Goal: Task Accomplishment & Management: Complete application form

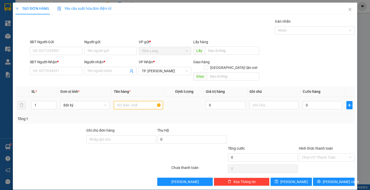
click at [136, 101] on input "text" at bounding box center [138, 105] width 49 height 8
type input "TẤM"
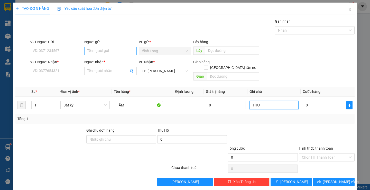
type input "THƯ"
drag, startPoint x: 106, startPoint y: 51, endPoint x: 100, endPoint y: 70, distance: 19.6
click at [106, 52] on input "Người gửi" at bounding box center [110, 51] width 52 height 8
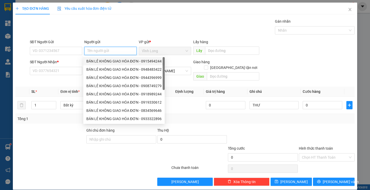
click at [108, 60] on div "BÁN LẺ KHÔNG GIAO HÓA ĐƠN - 0915494244" at bounding box center [123, 61] width 75 height 6
type input "0915494244"
type input "BÁN LẺ KHÔNG GIAO HÓA ĐƠN"
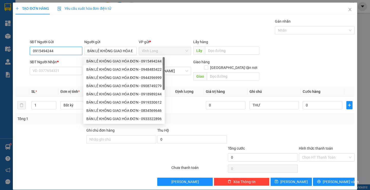
click at [75, 52] on input "0915494244" at bounding box center [56, 51] width 52 height 8
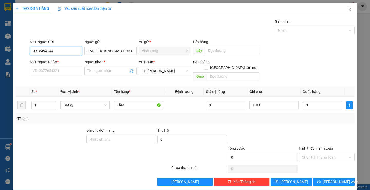
click at [75, 52] on input "0915494244" at bounding box center [56, 51] width 52 height 8
click at [55, 71] on input "SĐT Người Nhận *" at bounding box center [56, 71] width 52 height 8
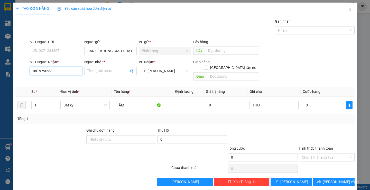
type input "0819790999"
click at [46, 80] on div "0819790999 - [PERSON_NAME]" at bounding box center [57, 81] width 51 height 6
type input "[PERSON_NAME]"
type input "0819790999"
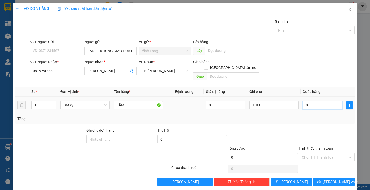
click at [311, 101] on input "0" at bounding box center [322, 105] width 40 height 8
type input "6"
type input "60"
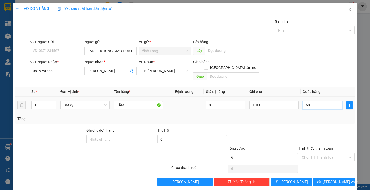
type input "60"
type input "60.000"
click at [304, 118] on div "Transit Pickup Surcharge Ids Transit Deliver Surcharge Ids Transit Deliver Surc…" at bounding box center [184, 101] width 338 height 167
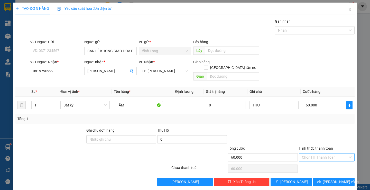
click at [309, 153] on input "Hình thức thanh toán" at bounding box center [325, 157] width 46 height 8
click at [313, 160] on div "Tại văn phòng" at bounding box center [323, 162] width 49 height 6
type input "0"
drag, startPoint x: 324, startPoint y: 175, endPoint x: 310, endPoint y: 171, distance: 14.4
click at [324, 177] on button "[PERSON_NAME] và In" at bounding box center [333, 181] width 41 height 8
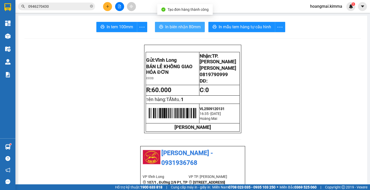
drag, startPoint x: 173, startPoint y: 26, endPoint x: 170, endPoint y: 30, distance: 5.2
click at [173, 26] on span "In biên nhận 80mm" at bounding box center [182, 27] width 35 height 6
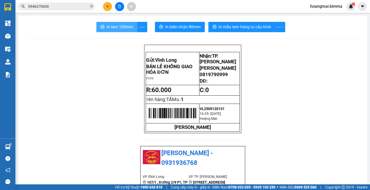
click at [109, 31] on button "In tem 100mm" at bounding box center [116, 27] width 41 height 10
click at [107, 8] on button at bounding box center [107, 6] width 9 height 9
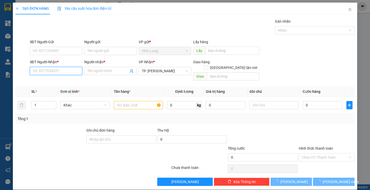
click at [51, 71] on input "SĐT Người Nhận *" at bounding box center [56, 71] width 52 height 8
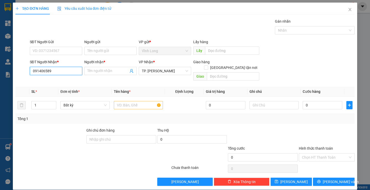
click at [56, 72] on input "091406589" at bounding box center [56, 71] width 52 height 8
type input "0901406589"
click at [62, 80] on div "0901406589 - CTY [GEOGRAPHIC_DATA])" at bounding box center [65, 81] width 66 height 6
type input "CTY VIỆT HÀN)"
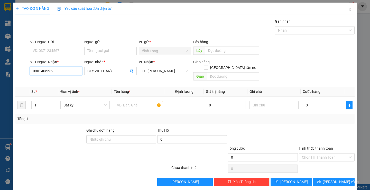
type input "0901406589"
click at [74, 51] on input "SĐT Người Gửi" at bounding box center [56, 51] width 52 height 8
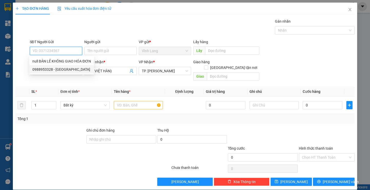
click at [80, 69] on div "0988953328 - [GEOGRAPHIC_DATA]" at bounding box center [61, 69] width 59 height 6
type input "0988953328"
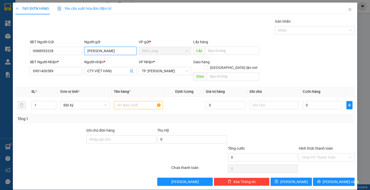
drag, startPoint x: 121, startPoint y: 50, endPoint x: 0, endPoint y: 51, distance: 121.1
click at [0, 51] on div "TẠO ĐƠN HÀNG Yêu cầu xuất hóa đơn điện tử Transit Pickup Surcharge Ids Transit …" at bounding box center [185, 95] width 370 height 190
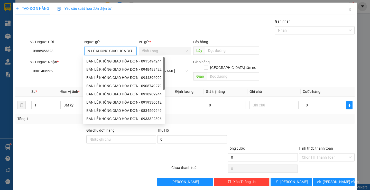
scroll to position [0, 7]
type input "BÁN LẺ KHÔNG GIAO HÓA ĐƠN"
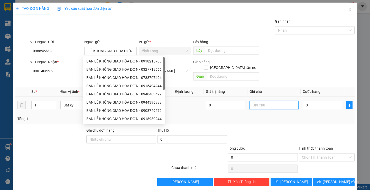
scroll to position [0, 0]
click at [251, 102] on input "text" at bounding box center [273, 105] width 49 height 8
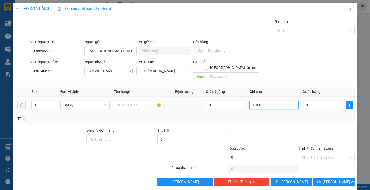
type input "THƯ"
type input "2"
type input "20"
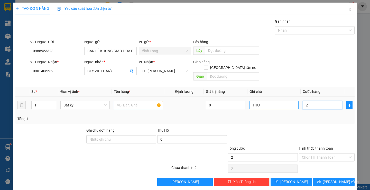
type input "20"
type input "20.000"
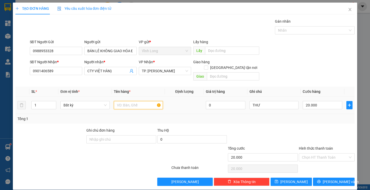
click at [133, 101] on input "text" at bounding box center [138, 105] width 49 height 8
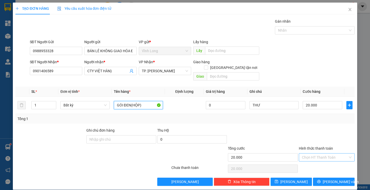
type input "GÓI ĐEN(HỘP)"
click at [324, 153] on input "Hình thức thanh toán" at bounding box center [325, 157] width 46 height 8
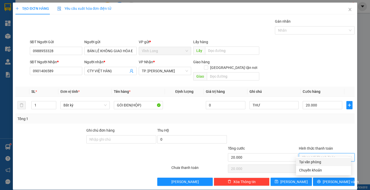
drag, startPoint x: 321, startPoint y: 162, endPoint x: 329, endPoint y: 170, distance: 11.6
click at [321, 162] on div "Tại văn phòng" at bounding box center [323, 162] width 49 height 6
type input "0"
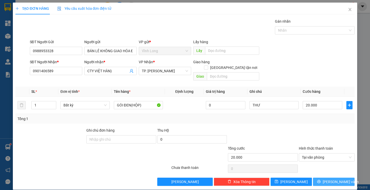
click at [332, 179] on span "[PERSON_NAME] và In" at bounding box center [340, 182] width 36 height 6
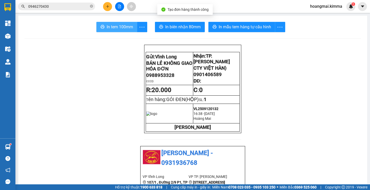
drag, startPoint x: 109, startPoint y: 28, endPoint x: 107, endPoint y: 31, distance: 3.1
click at [108, 28] on span "In tem 100mm" at bounding box center [119, 27] width 26 height 6
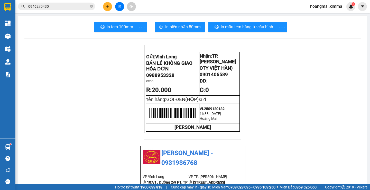
click at [63, 8] on input "0946270430" at bounding box center [58, 7] width 61 height 6
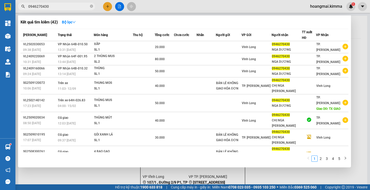
click at [63, 8] on input "0946270430" at bounding box center [58, 7] width 61 height 6
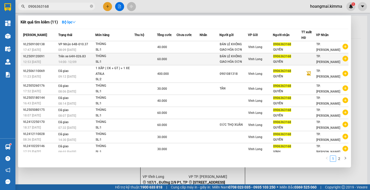
type input "0906363168"
click at [165, 57] on span "60.000" at bounding box center [162, 59] width 10 height 4
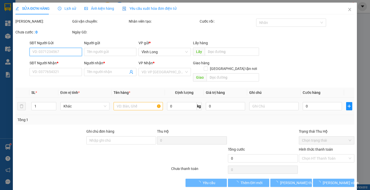
type input "BÁN LẺ KHÔNG GIAO HÓA ĐƠN"
type input "0906363168"
type input "QUYỀN"
type input "60.000"
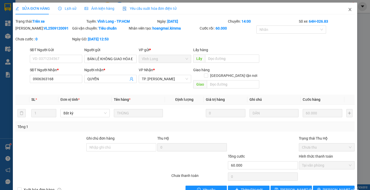
click at [348, 9] on icon "close" at bounding box center [349, 9] width 3 height 3
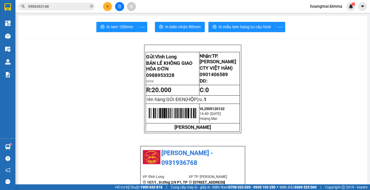
click at [107, 8] on icon "plus" at bounding box center [108, 7] width 4 height 4
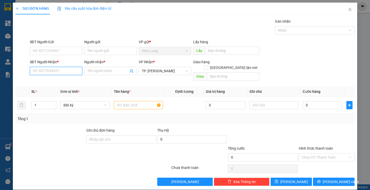
click at [62, 70] on input "SĐT Người Nhận *" at bounding box center [56, 71] width 52 height 8
drag, startPoint x: 38, startPoint y: 72, endPoint x: 12, endPoint y: 72, distance: 26.2
click at [12, 72] on div "TẠO ĐƠN HÀNG Yêu cầu xuất hóa đơn điện tử Transit Pickup Surcharge Ids Transit …" at bounding box center [185, 95] width 370 height 190
click at [35, 72] on input "732373" at bounding box center [56, 71] width 52 height 8
click at [62, 81] on div "0705732373 - A HOÀNG" at bounding box center [55, 81] width 46 height 6
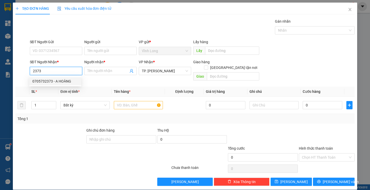
type input "0705732373"
type input "A HOÀNG"
type input "0705732373"
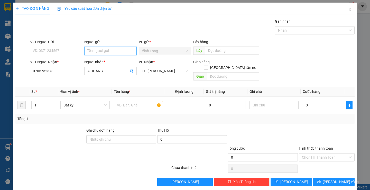
click at [111, 52] on input "Người gửi" at bounding box center [110, 51] width 52 height 8
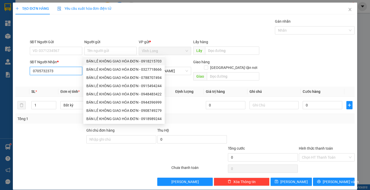
click at [68, 72] on input "0705732373" at bounding box center [56, 71] width 52 height 8
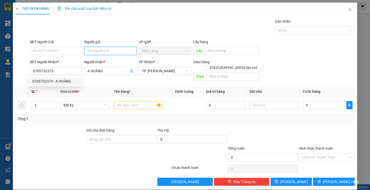
click at [95, 52] on input "Người gửi" at bounding box center [110, 51] width 52 height 8
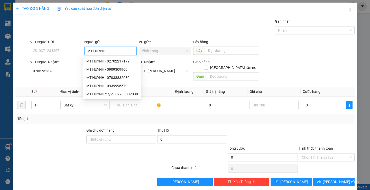
type input "MT HUỲNH"
click at [71, 69] on input "0705732373" at bounding box center [56, 71] width 52 height 8
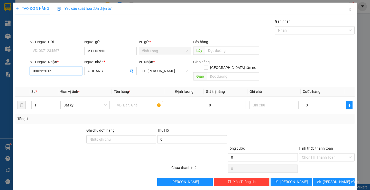
type input "0902520154"
click at [65, 80] on div "0902520154 - [GEOGRAPHIC_DATA]" at bounding box center [61, 81] width 58 height 6
type input "HUY"
type input "0902520154"
drag, startPoint x: 129, startPoint y: 101, endPoint x: 137, endPoint y: 103, distance: 7.6
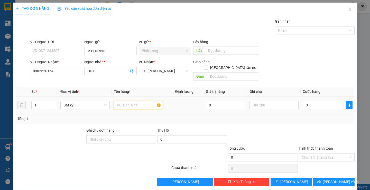
click at [129, 101] on input "text" at bounding box center [138, 105] width 49 height 8
type input "GÓI"
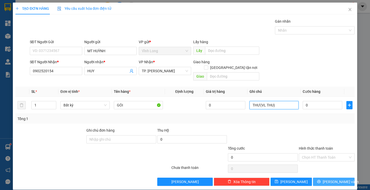
type input "THƯ(VL THU)"
click at [325, 177] on button "[PERSON_NAME] và In" at bounding box center [333, 181] width 41 height 8
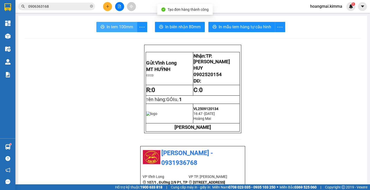
drag, startPoint x: 116, startPoint y: 25, endPoint x: 202, endPoint y: 36, distance: 87.5
click at [116, 24] on span "In tem 100mm" at bounding box center [119, 27] width 26 height 6
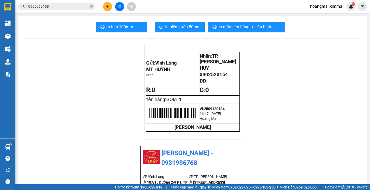
click at [106, 5] on icon "plus" at bounding box center [108, 7] width 4 height 4
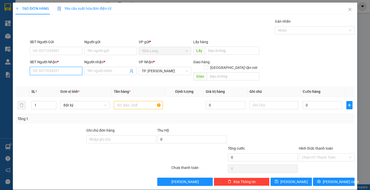
click at [39, 69] on input "SĐT Người Nhận *" at bounding box center [56, 71] width 52 height 8
click at [31, 73] on input "909472962" at bounding box center [56, 71] width 52 height 8
type input "0909472962"
click at [60, 81] on div "0909472962 - [PERSON_NAME]" at bounding box center [57, 81] width 51 height 6
type input "HUYỀN"
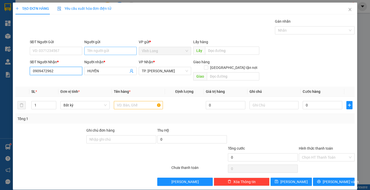
type input "0909472962"
click at [103, 50] on input "Người gửi" at bounding box center [110, 51] width 52 height 8
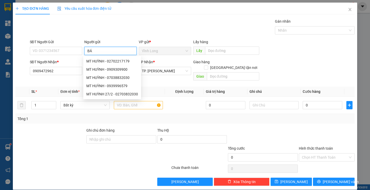
type input "BÁN"
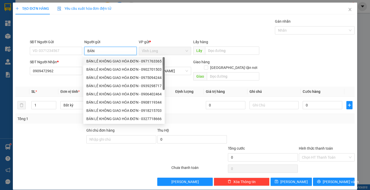
click at [102, 60] on div "BÁN LẺ KHÔNG GIAO HÓA ĐƠN - 0971763365" at bounding box center [123, 61] width 75 height 6
type input "0971763365"
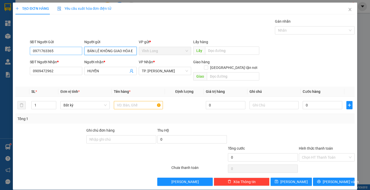
type input "BÁN LẺ KHÔNG GIAO HÓA ĐƠN"
click at [53, 51] on input "0971763365" at bounding box center [56, 51] width 52 height 8
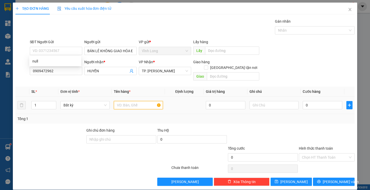
click at [135, 101] on input "text" at bounding box center [138, 105] width 49 height 8
type input "HỘP DẸP"
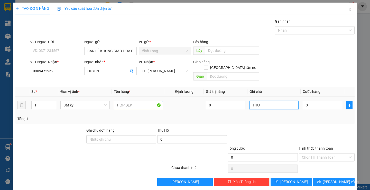
type input "THƯ"
type input "2"
type input "20"
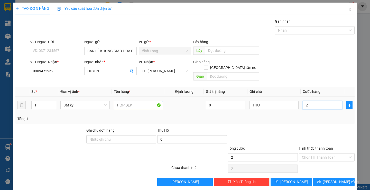
type input "20"
type input "20.000"
click at [321, 131] on div at bounding box center [326, 136] width 57 height 18
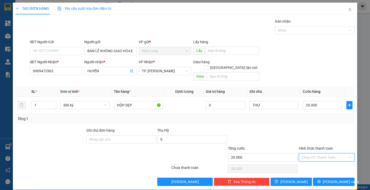
click at [323, 153] on input "Hình thức thanh toán" at bounding box center [325, 157] width 46 height 8
click at [322, 160] on div "Tại văn phòng" at bounding box center [323, 162] width 49 height 6
type input "0"
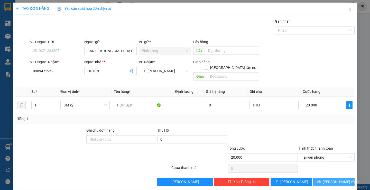
click at [327, 179] on span "[PERSON_NAME] và In" at bounding box center [340, 182] width 36 height 6
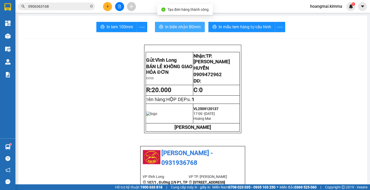
click at [173, 25] on span "In biên nhận 80mm" at bounding box center [182, 27] width 35 height 6
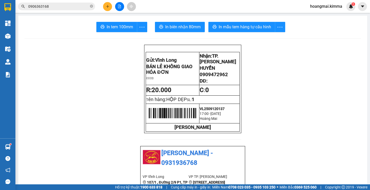
click at [110, 25] on span "In tem 100mm" at bounding box center [119, 27] width 26 height 6
click at [107, 6] on icon "plus" at bounding box center [108, 7] width 4 height 4
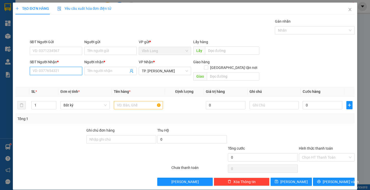
click at [59, 71] on input "SĐT Người Nhận *" at bounding box center [56, 71] width 52 height 8
type input "0777721276"
click at [60, 82] on div "0777721276 - LỢI" at bounding box center [55, 81] width 46 height 6
type input "LỢI"
type input "0777721276"
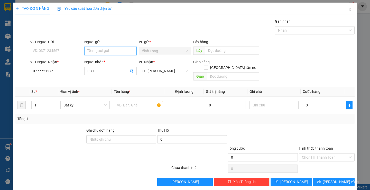
click at [103, 52] on input "Người gửi" at bounding box center [110, 51] width 52 height 8
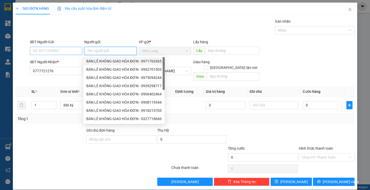
drag, startPoint x: 104, startPoint y: 62, endPoint x: 67, endPoint y: 54, distance: 38.3
click at [102, 62] on div "BÁN LẺ KHÔNG GIAO HÓA ĐƠN - 0971763365" at bounding box center [123, 61] width 75 height 6
type input "0971763365"
type input "BÁN LẺ KHÔNG GIAO HÓA ĐƠN"
click at [66, 53] on input "0971763365" at bounding box center [56, 51] width 52 height 8
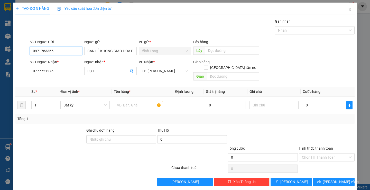
click at [65, 53] on input "0971763365" at bounding box center [56, 51] width 52 height 8
click at [135, 101] on input "text" at bounding box center [138, 105] width 49 height 8
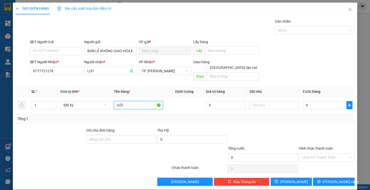
type input "GÓI"
type input "THƯ"
type input "2"
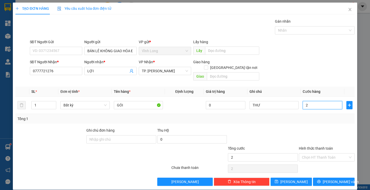
type input "20"
type input "20.000"
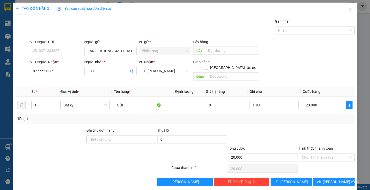
click at [328, 127] on div at bounding box center [326, 136] width 57 height 18
click at [326, 147] on div "Hình thức thanh toán" at bounding box center [326, 149] width 56 height 8
click at [324, 154] on input "Hình thức thanh toán" at bounding box center [325, 157] width 46 height 8
click at [323, 157] on div "Transit Pickup Surcharge Ids Transit Deliver Surcharge Ids Transit Deliver Surc…" at bounding box center [184, 101] width 338 height 167
click at [323, 153] on input "Hình thức thanh toán" at bounding box center [325, 157] width 46 height 8
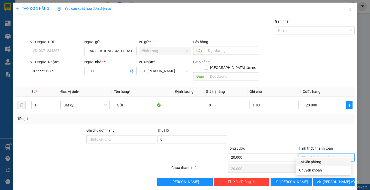
click at [321, 159] on div "Tại văn phòng" at bounding box center [323, 162] width 49 height 6
type input "0"
click at [326, 171] on div "Transit Pickup Surcharge Ids Transit Deliver Surcharge Ids Transit Deliver Surc…" at bounding box center [184, 101] width 338 height 167
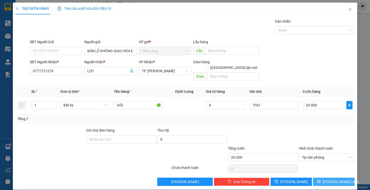
click at [320, 179] on icon "printer" at bounding box center [319, 181] width 4 height 4
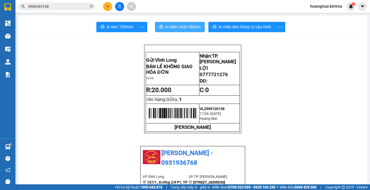
click at [175, 28] on span "In biên nhận 80mm" at bounding box center [182, 27] width 35 height 6
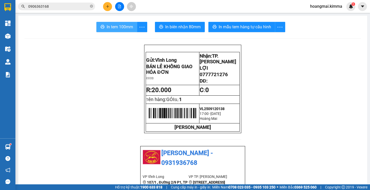
click at [112, 30] on span "In tem 100mm" at bounding box center [119, 27] width 26 height 6
